Goal: Find specific page/section: Find specific page/section

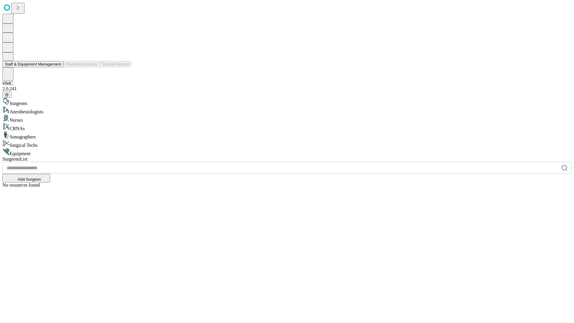
click at [57, 67] on button "Staff & Equipment Management" at bounding box center [32, 64] width 61 height 6
